Goal: Find specific page/section: Find specific page/section

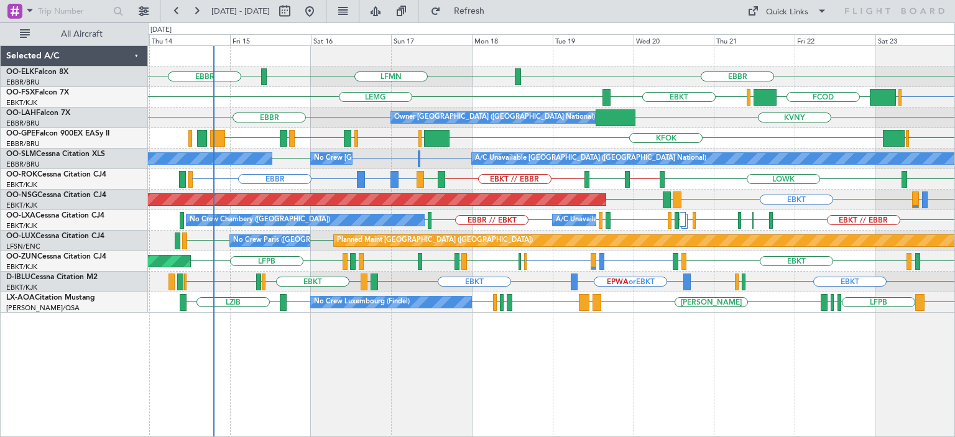
click at [379, 231] on div "EBBR LFMN EBBR LEPA EBKT EGGW FCOD LSGG EBKT LEMG Owner Brussels (Brussels Nati…" at bounding box center [551, 179] width 806 height 267
click at [299, 221] on div "EBBR LFMN EBBR EBKT EGGW FCOD LSGG EBKT LEMG Owner Brussels (Brussels National)…" at bounding box center [551, 179] width 806 height 267
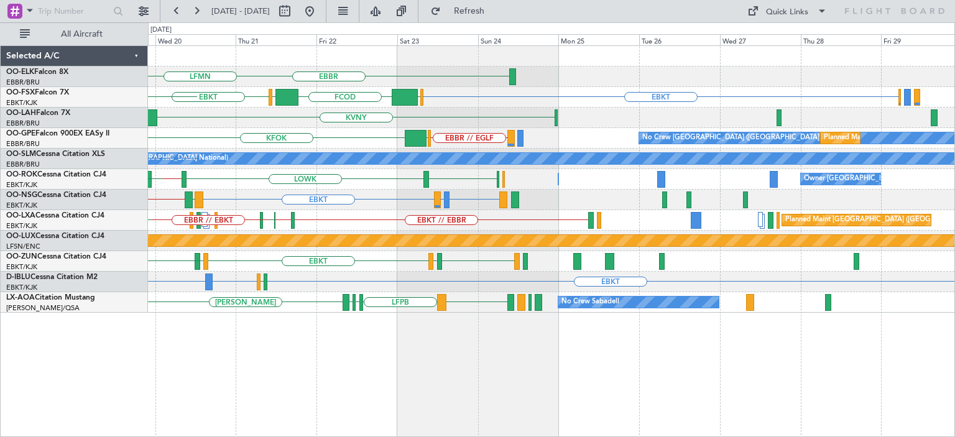
click at [354, 204] on div "EBBR LFMN EBKT EGGW FCOD LSGG EBKT LEMG Owner Brussels (Brussels National) KVNY…" at bounding box center [551, 179] width 806 height 267
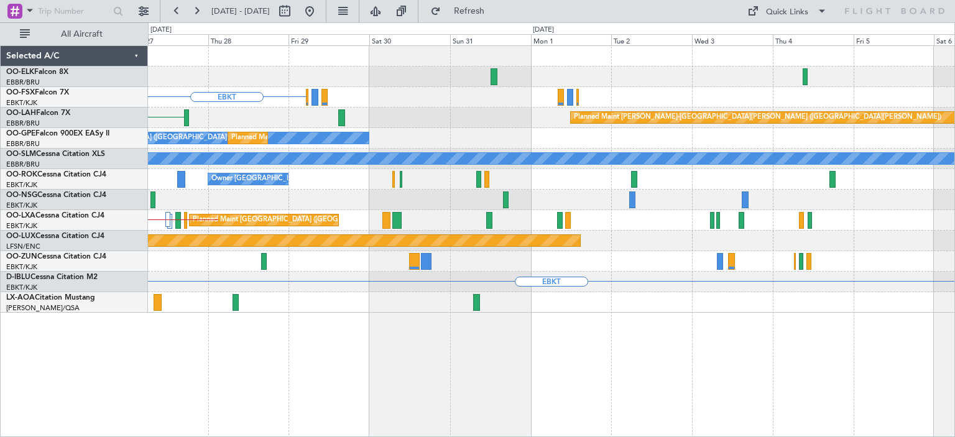
click at [359, 196] on div at bounding box center [551, 200] width 806 height 21
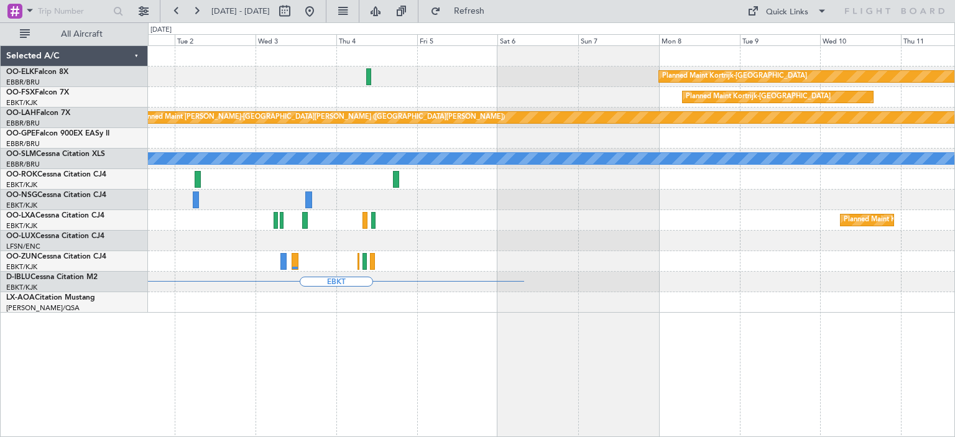
click at [378, 198] on div at bounding box center [551, 200] width 806 height 21
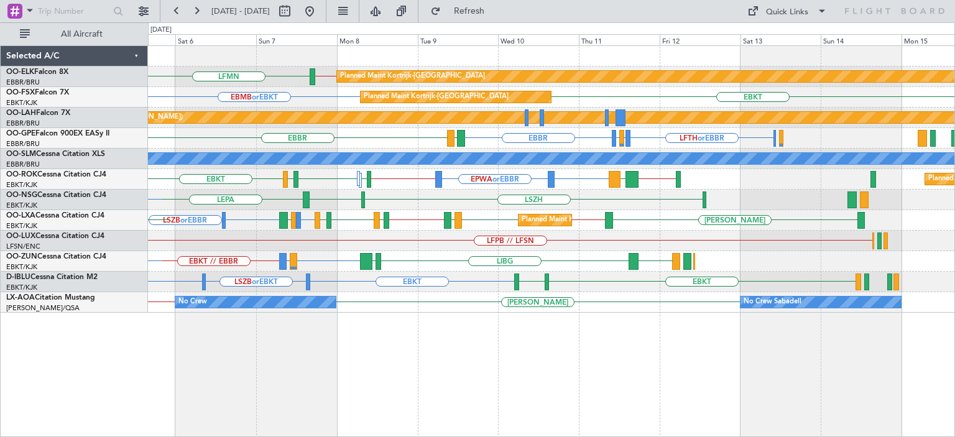
click at [446, 280] on div "EBKT LSZB or EBKT LSZH EBKT EBKT" at bounding box center [551, 282] width 806 height 21
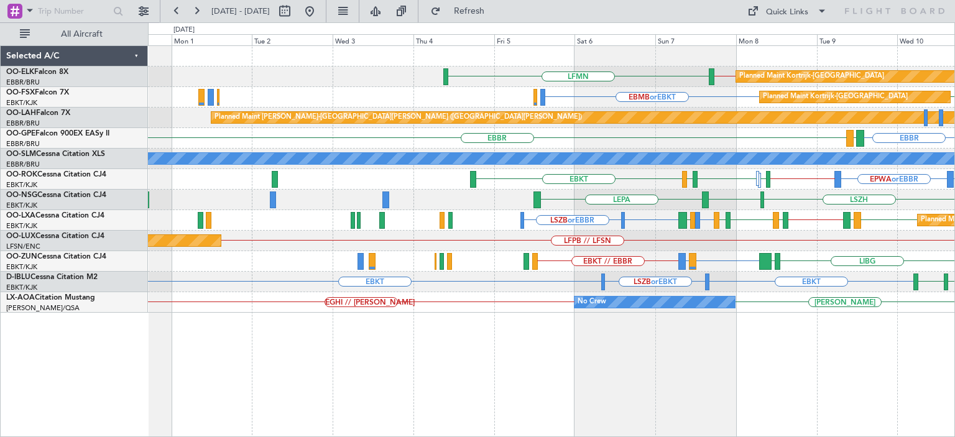
click at [842, 274] on div "LFMN EBBR // EBKT Planned Maint Kortrijk-Wevelgem EBMB or EBKT EBKT Planned Mai…" at bounding box center [551, 179] width 806 height 267
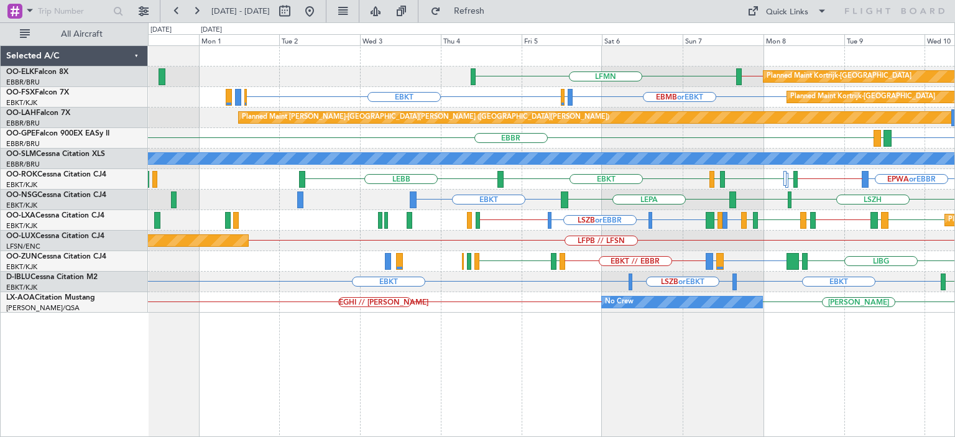
click at [810, 249] on div "LFMN EBBR // EBKT Planned Maint Kortrijk-Wevelgem EBKT EBMB or EBKT LSZH or EBK…" at bounding box center [551, 179] width 806 height 267
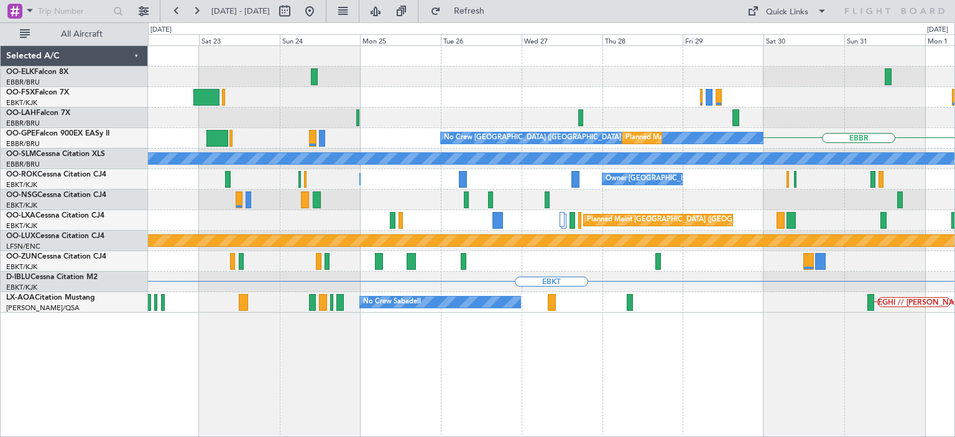
click at [792, 252] on div "EBKT Planned Maint Alton-st Louis (St Louis Regl) Owner Brussels (Brussels Nati…" at bounding box center [551, 179] width 806 height 267
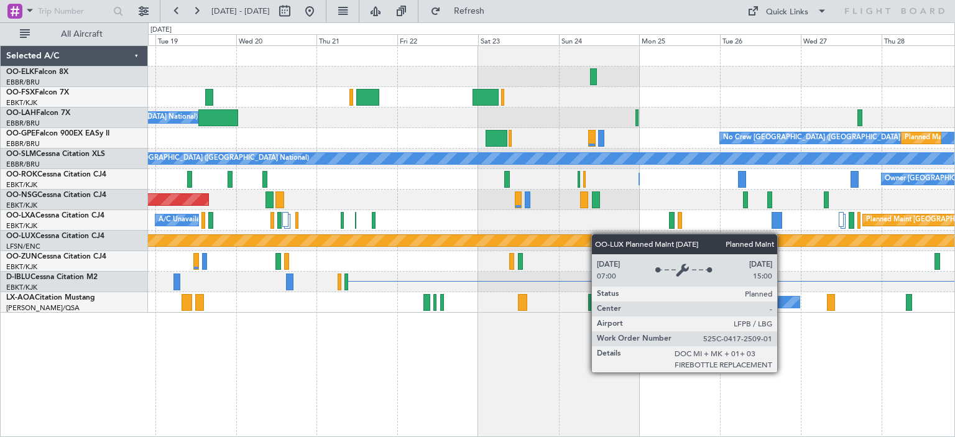
click at [704, 239] on div "Owner Brussels (Brussels National) No Crew Brussels (Brussels National) Planned…" at bounding box center [551, 179] width 806 height 267
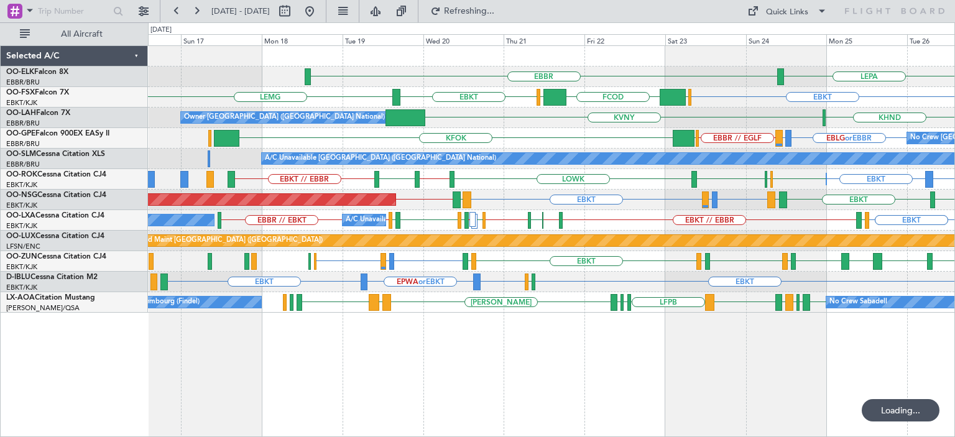
click at [573, 233] on div "LEPA EBBR EBKT EGGW FCOD LSGG EBKT LEMG KHND KVNY Owner Brussels (Brussels Nati…" at bounding box center [551, 179] width 806 height 267
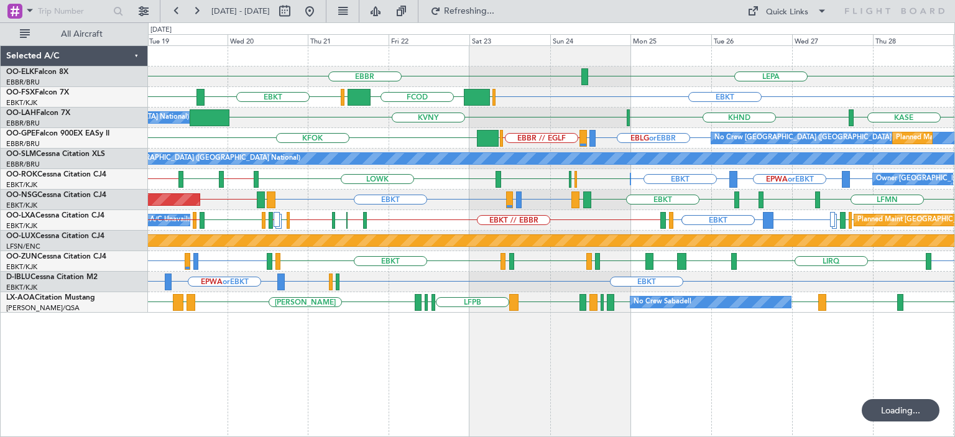
click at [478, 232] on div "LEPA EBBR EBKT EGGW FCOD LSGG EBKT LEMG KHND KVNY Owner Brussels (Brussels Nati…" at bounding box center [551, 179] width 806 height 267
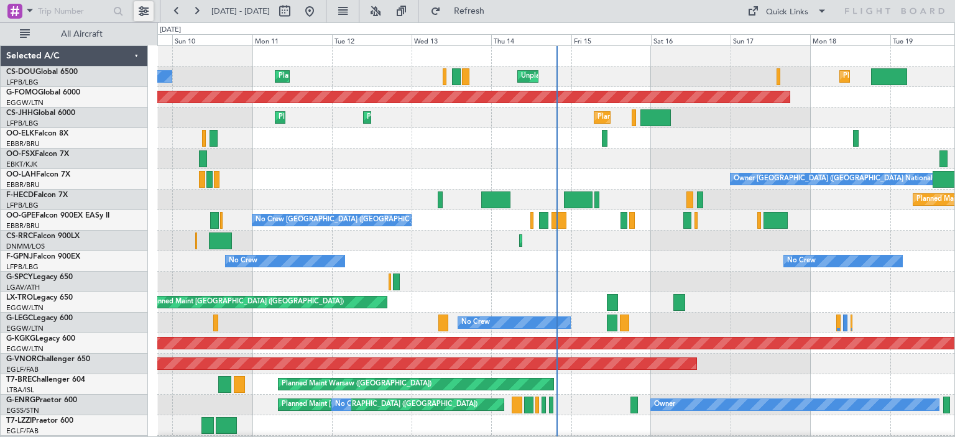
click at [142, 9] on button at bounding box center [144, 11] width 20 height 20
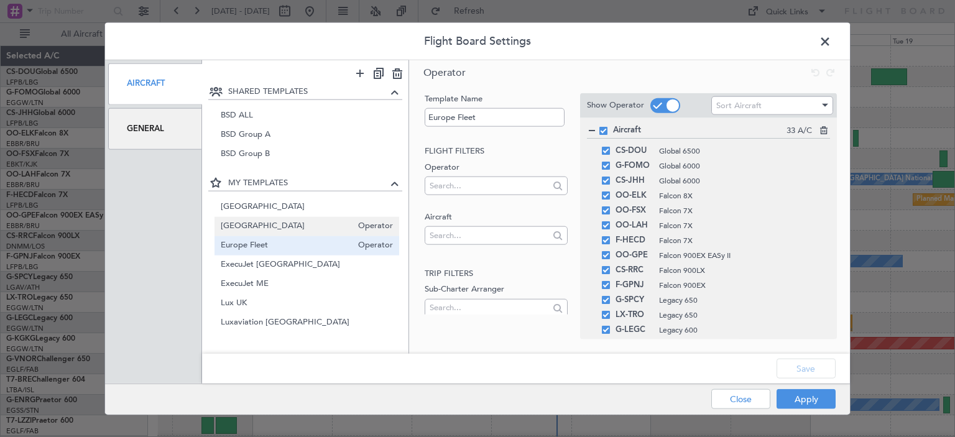
click at [260, 220] on span "[GEOGRAPHIC_DATA]" at bounding box center [287, 226] width 132 height 13
type input "[GEOGRAPHIC_DATA]"
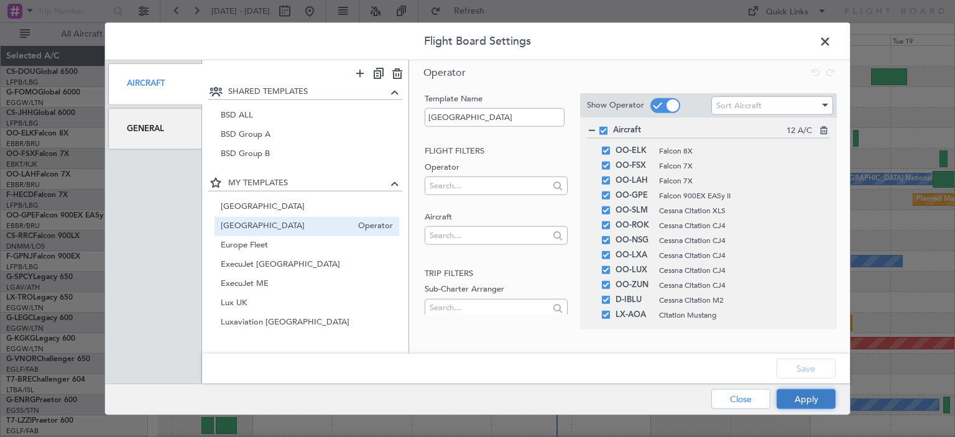
click at [803, 395] on button "Apply" at bounding box center [806, 399] width 59 height 20
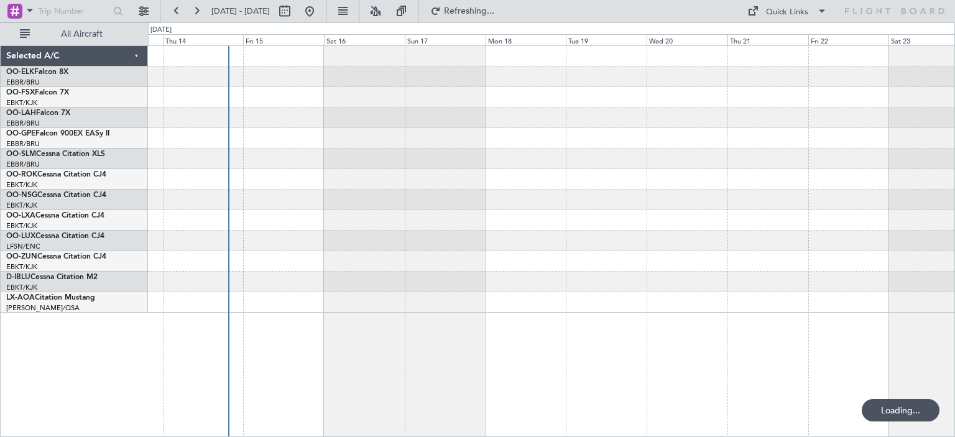
click at [440, 261] on div at bounding box center [551, 179] width 806 height 267
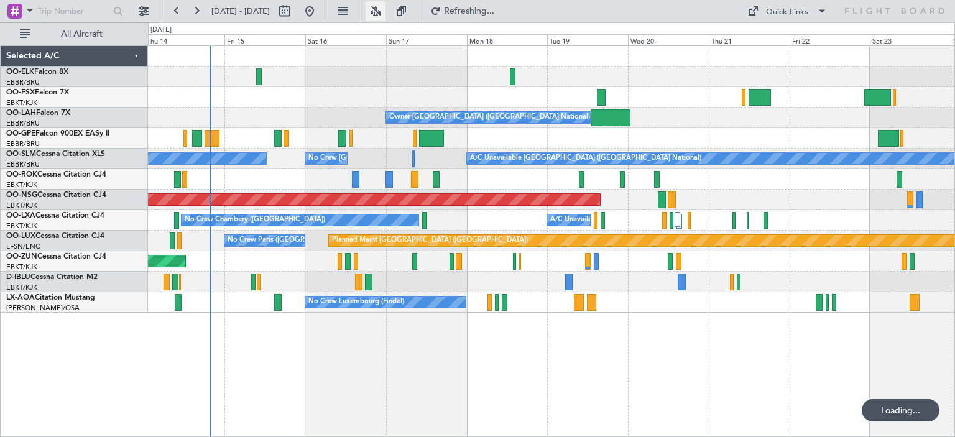
click at [385, 17] on button at bounding box center [376, 11] width 20 height 20
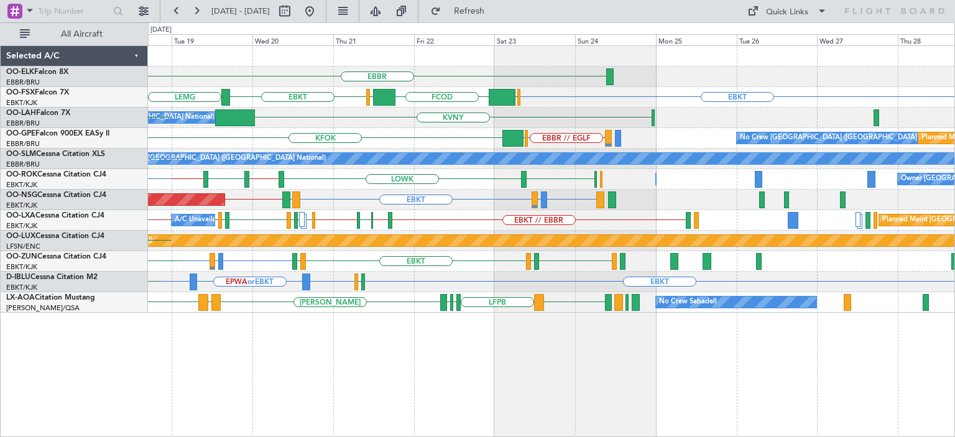
click at [331, 183] on div "EBBR LFMN EBKT FCOD [GEOGRAPHIC_DATA] EBKT [GEOGRAPHIC_DATA] EGGW KVNY Owner [G…" at bounding box center [551, 179] width 806 height 267
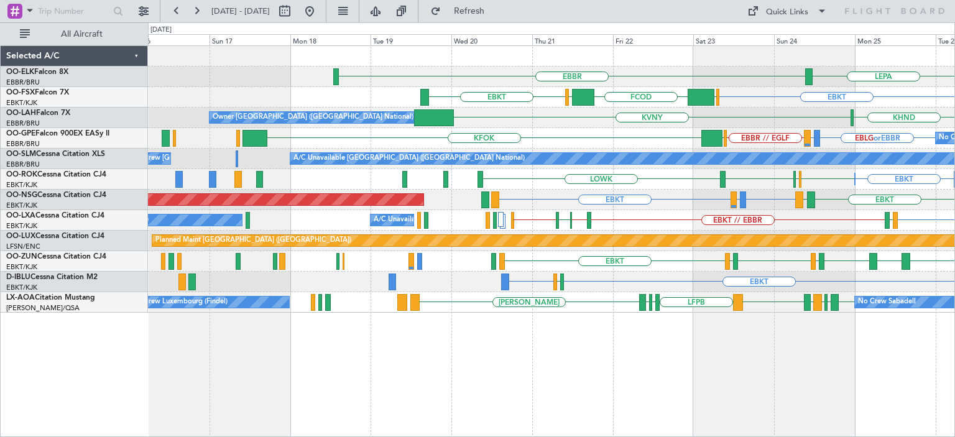
click at [759, 231] on div "EBBR LEPA EBKT FCOD [GEOGRAPHIC_DATA] EBKT EGGW KVNY KHND Owner [GEOGRAPHIC_DAT…" at bounding box center [551, 179] width 806 height 267
